Goal: Navigation & Orientation: Find specific page/section

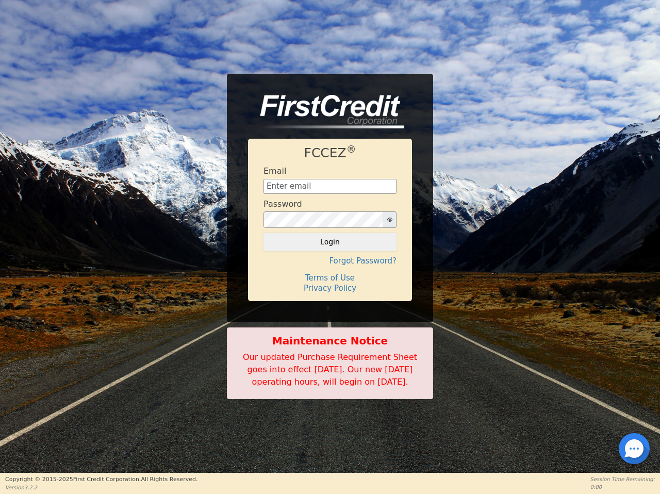
click at [330, 247] on div "FCCEZ ® Email Password Login Forgot Password? Terms of Use Privacy Policy" at bounding box center [330, 220] width 164 height 162
click at [389, 218] on icon "button" at bounding box center [389, 220] width 5 height 4
click at [330, 236] on button "Login" at bounding box center [329, 242] width 133 height 18
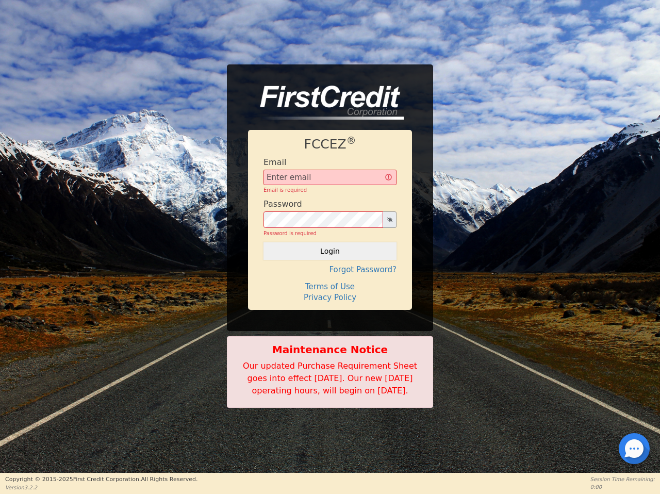
click at [330, 255] on div "FCCEZ ® Email Email is required Password Password is required Login Forgot Pass…" at bounding box center [330, 220] width 164 height 180
click at [330, 272] on div "FCCEZ ® Email Email is required Password Password is required Login Forgot Pass…" at bounding box center [330, 220] width 164 height 180
click at [330, 282] on h4 "Terms of Use" at bounding box center [329, 286] width 133 height 9
click at [634, 448] on div at bounding box center [634, 448] width 2 height 2
